Goal: Consume media (video, audio): Consume media (video, audio)

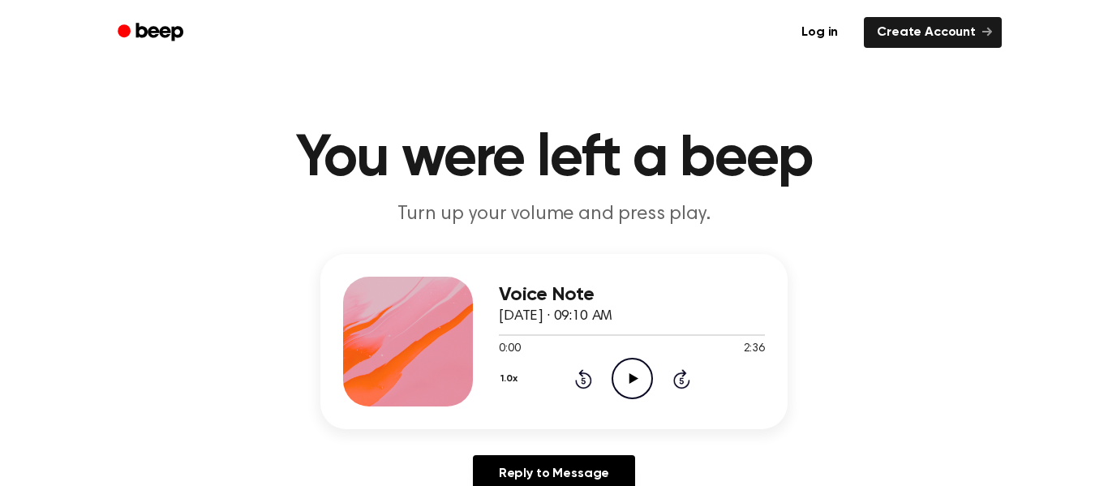
click at [634, 380] on icon at bounding box center [633, 378] width 9 height 11
click at [626, 374] on icon "Pause Audio" at bounding box center [632, 378] width 41 height 41
click at [629, 400] on div "Voice Note [DATE] · 09:10 AM 0:25 2:36 Your browser does not support the [objec…" at bounding box center [632, 342] width 266 height 130
click at [638, 386] on icon "Play Audio" at bounding box center [632, 378] width 41 height 41
click at [620, 369] on icon "Pause Audio" at bounding box center [632, 378] width 41 height 41
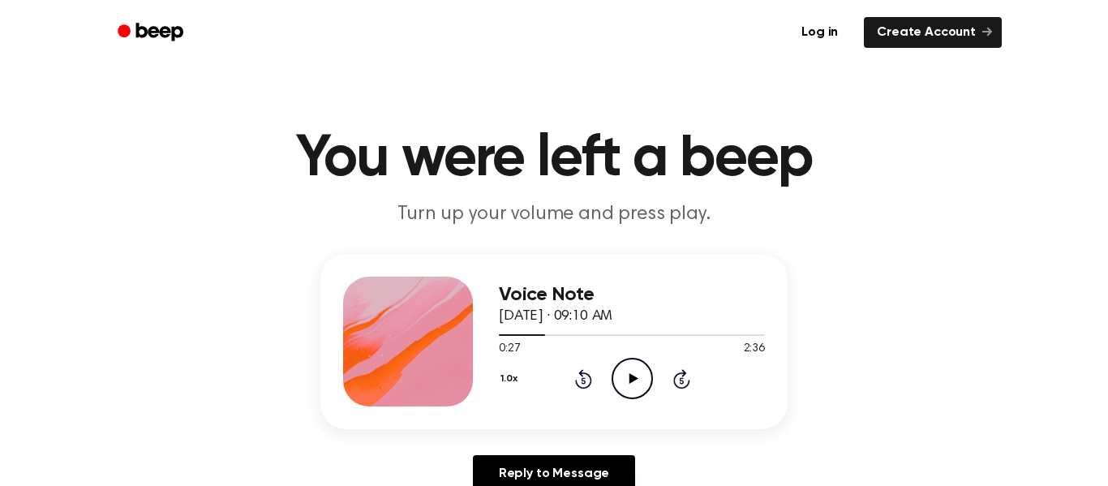
click at [624, 372] on icon "Play Audio" at bounding box center [632, 378] width 41 height 41
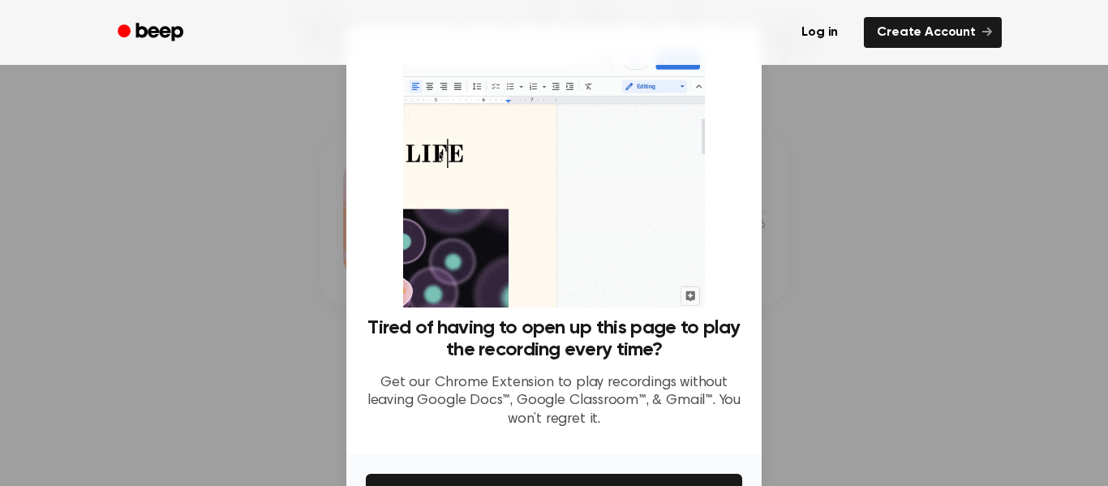
scroll to position [105, 0]
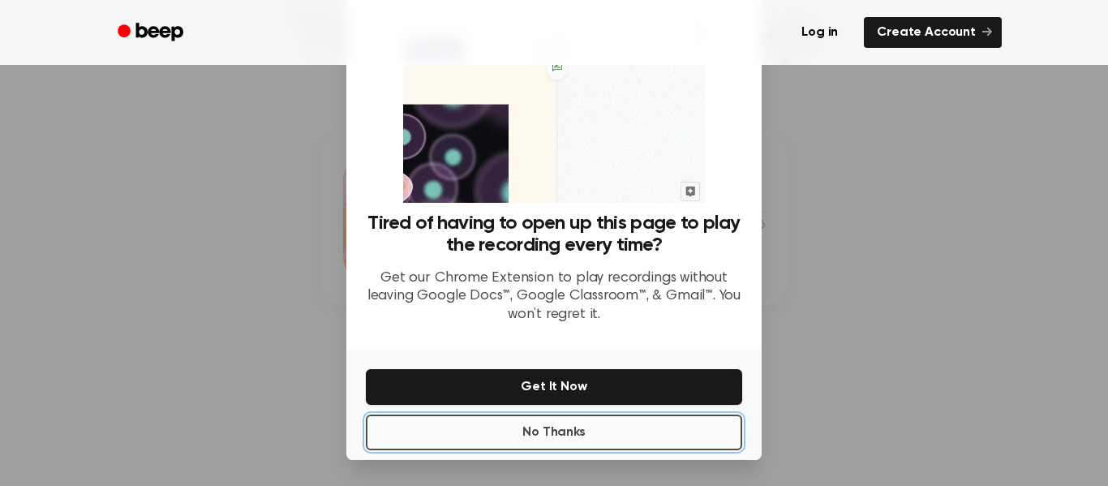
click at [604, 433] on button "No Thanks" at bounding box center [554, 433] width 376 height 36
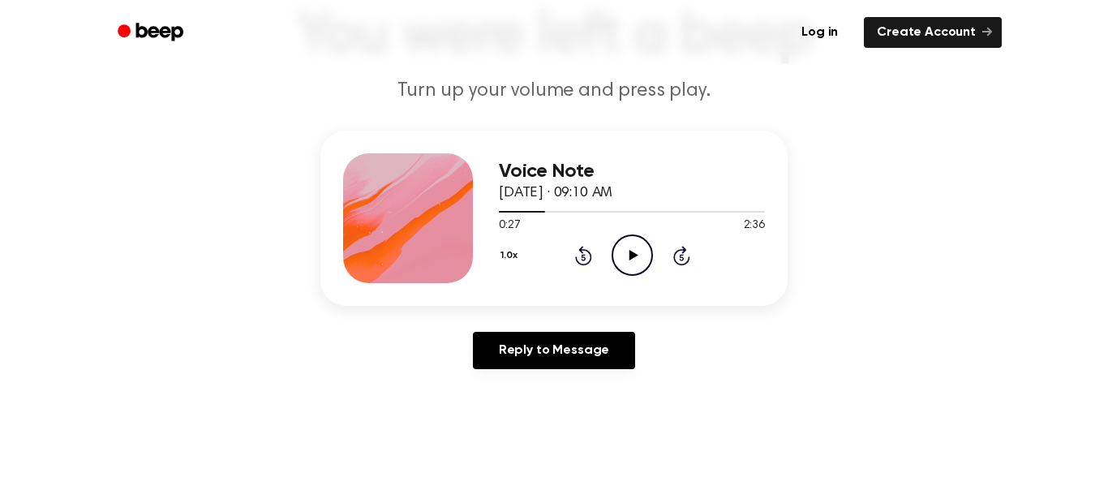
click at [639, 272] on icon "Play Audio" at bounding box center [632, 254] width 41 height 41
click at [630, 260] on icon "Pause Audio" at bounding box center [632, 254] width 41 height 41
